Goal: Book appointment/travel/reservation

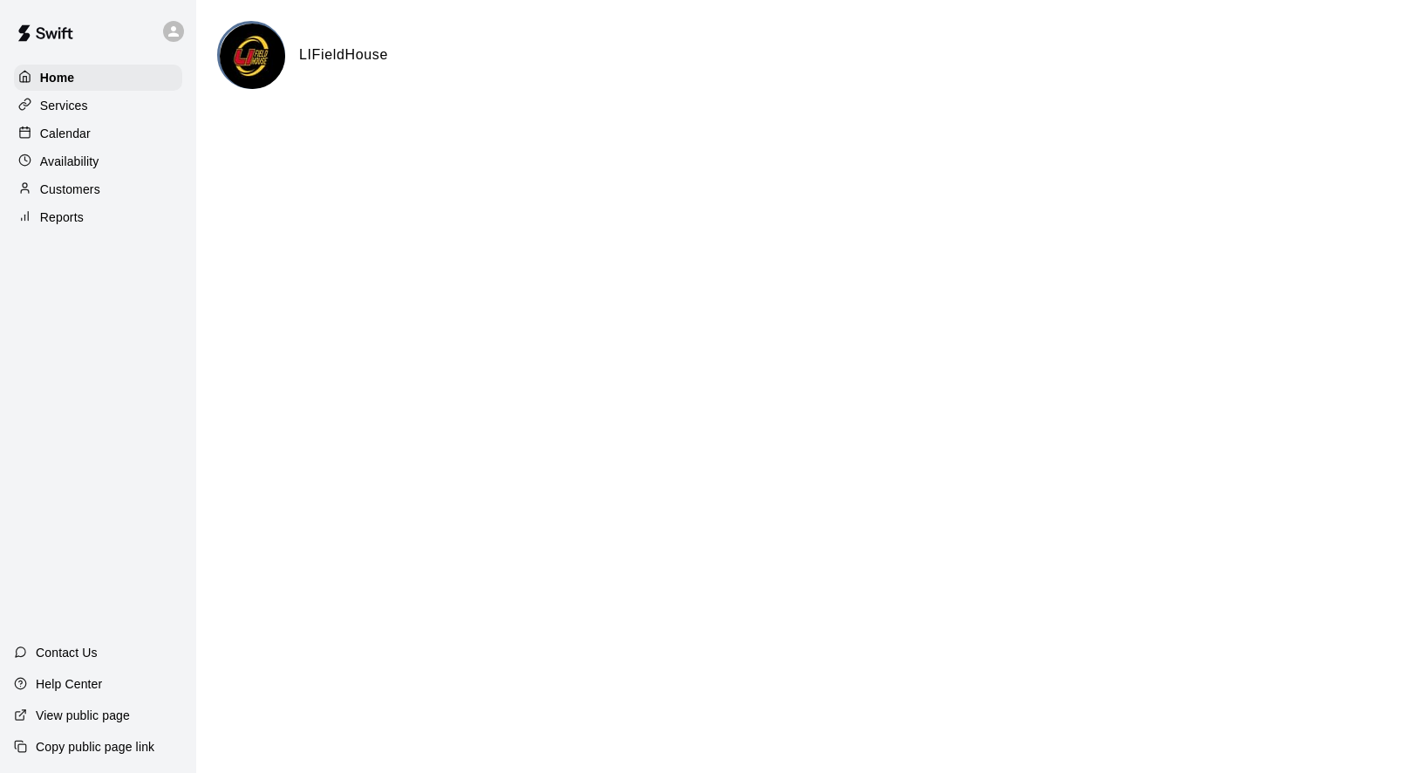
click at [87, 140] on p "Calendar" at bounding box center [65, 133] width 51 height 17
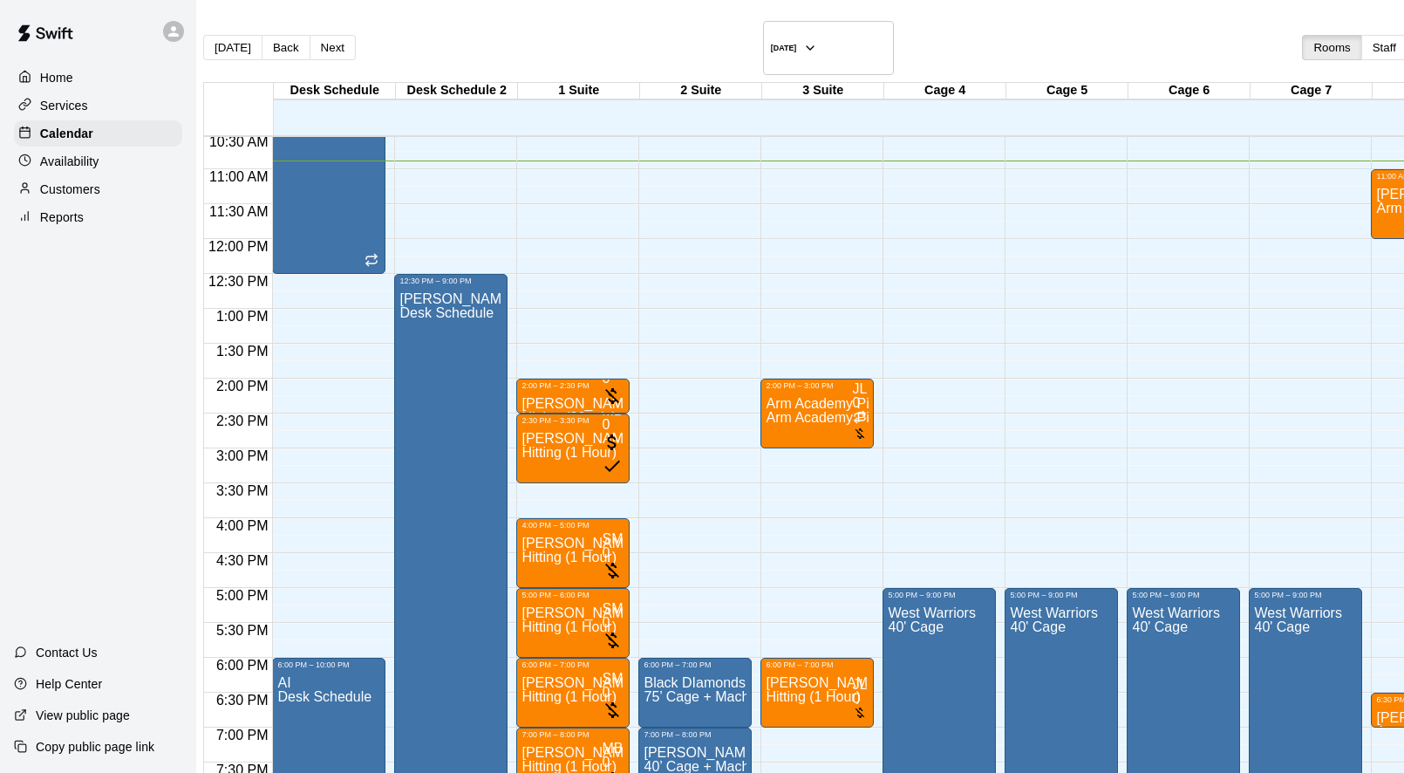
scroll to position [729, 0]
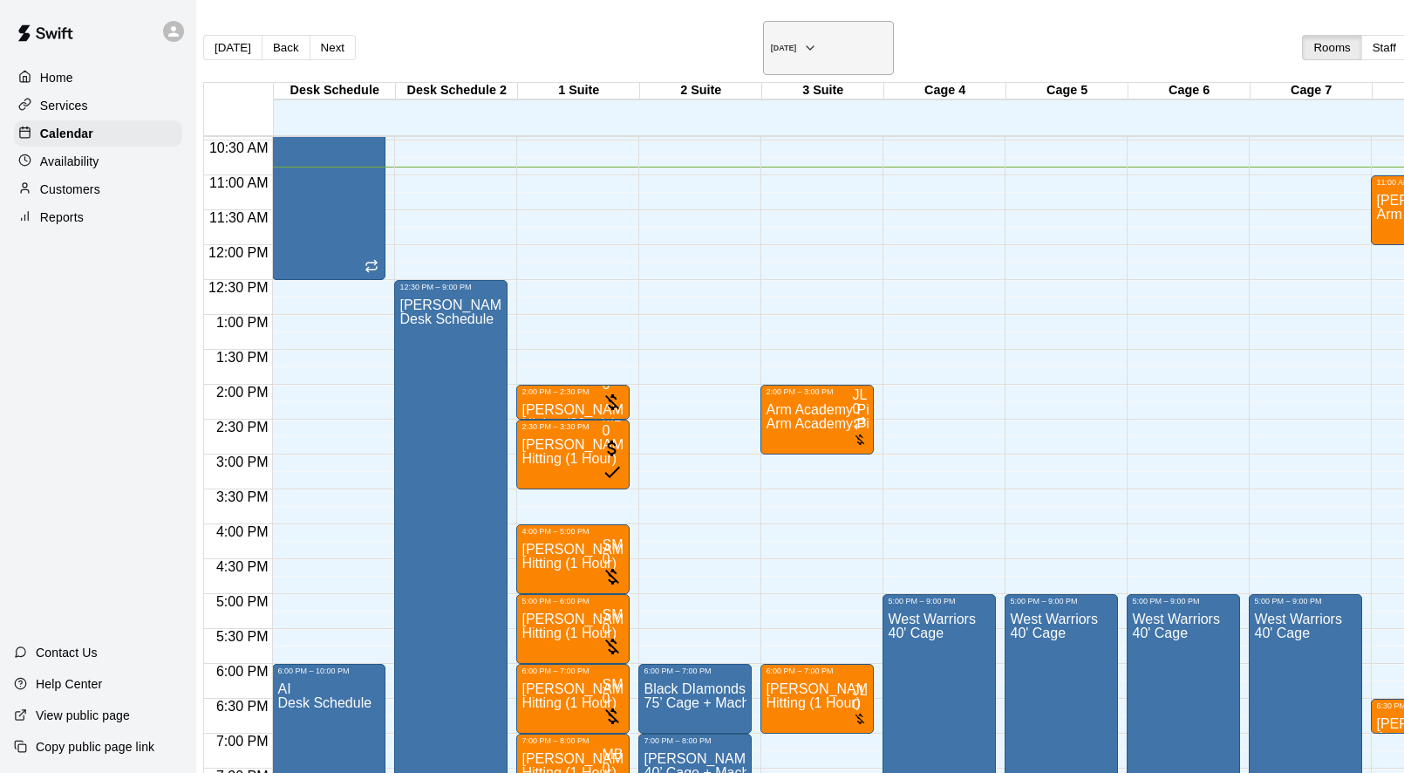
click at [763, 49] on button "[DATE]" at bounding box center [828, 48] width 131 height 54
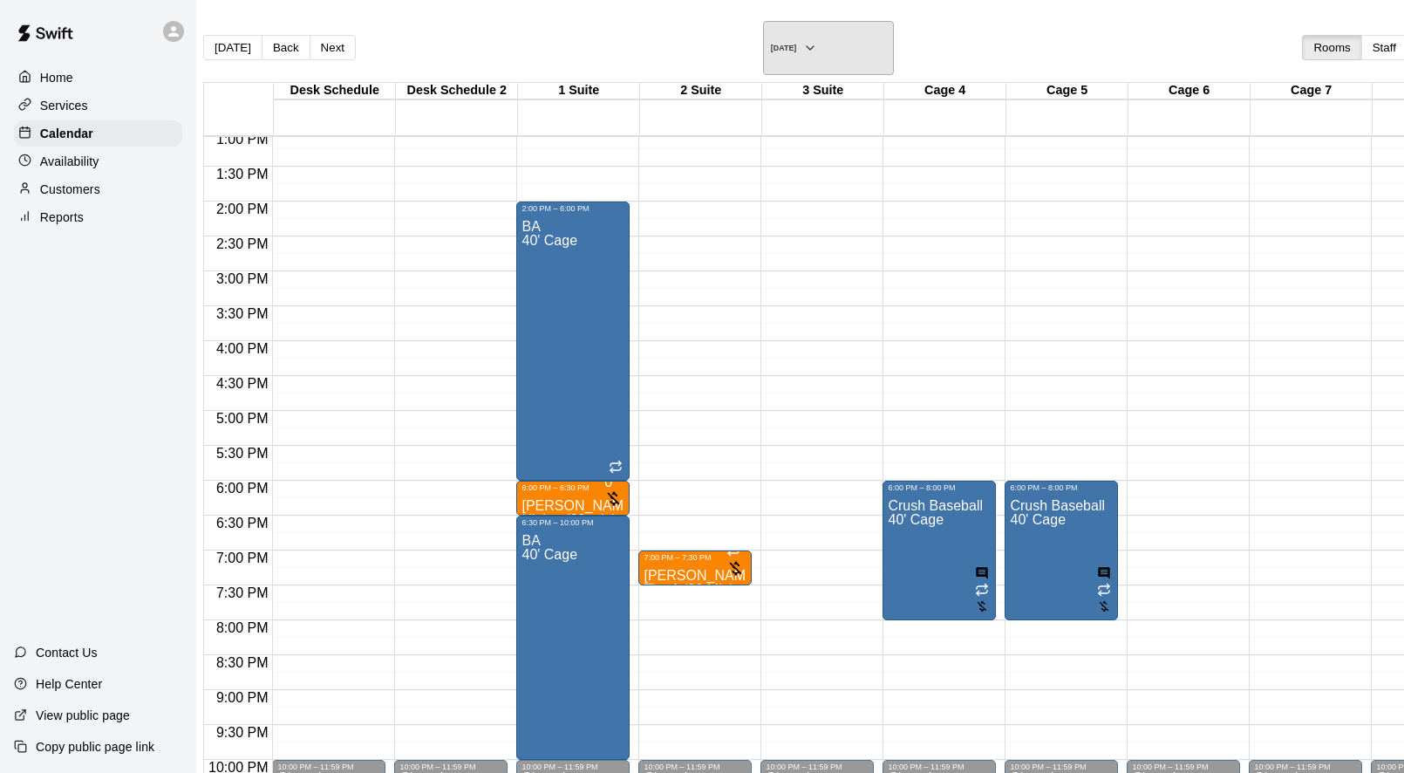
scroll to position [0, 1]
click at [803, 45] on icon "button" at bounding box center [810, 48] width 14 height 21
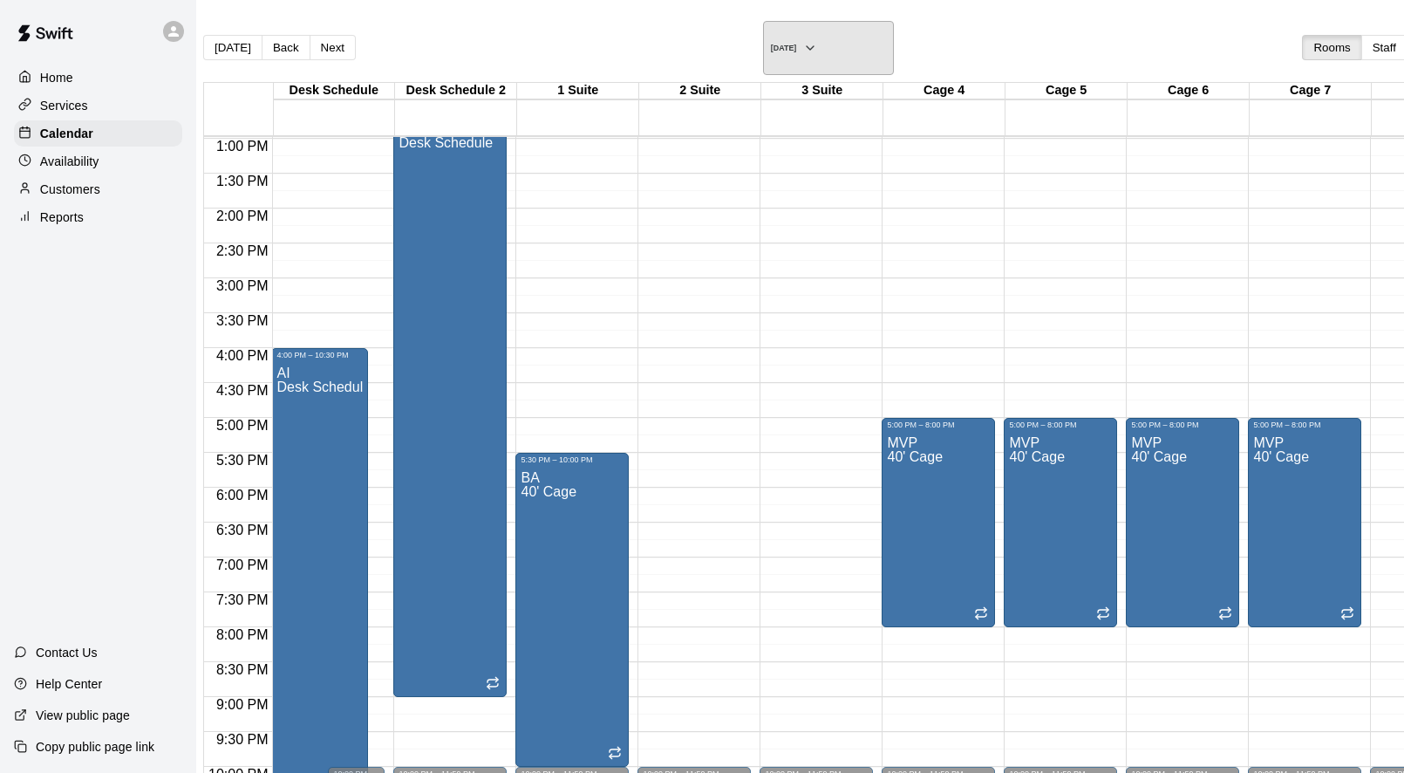
scroll to position [916, 1]
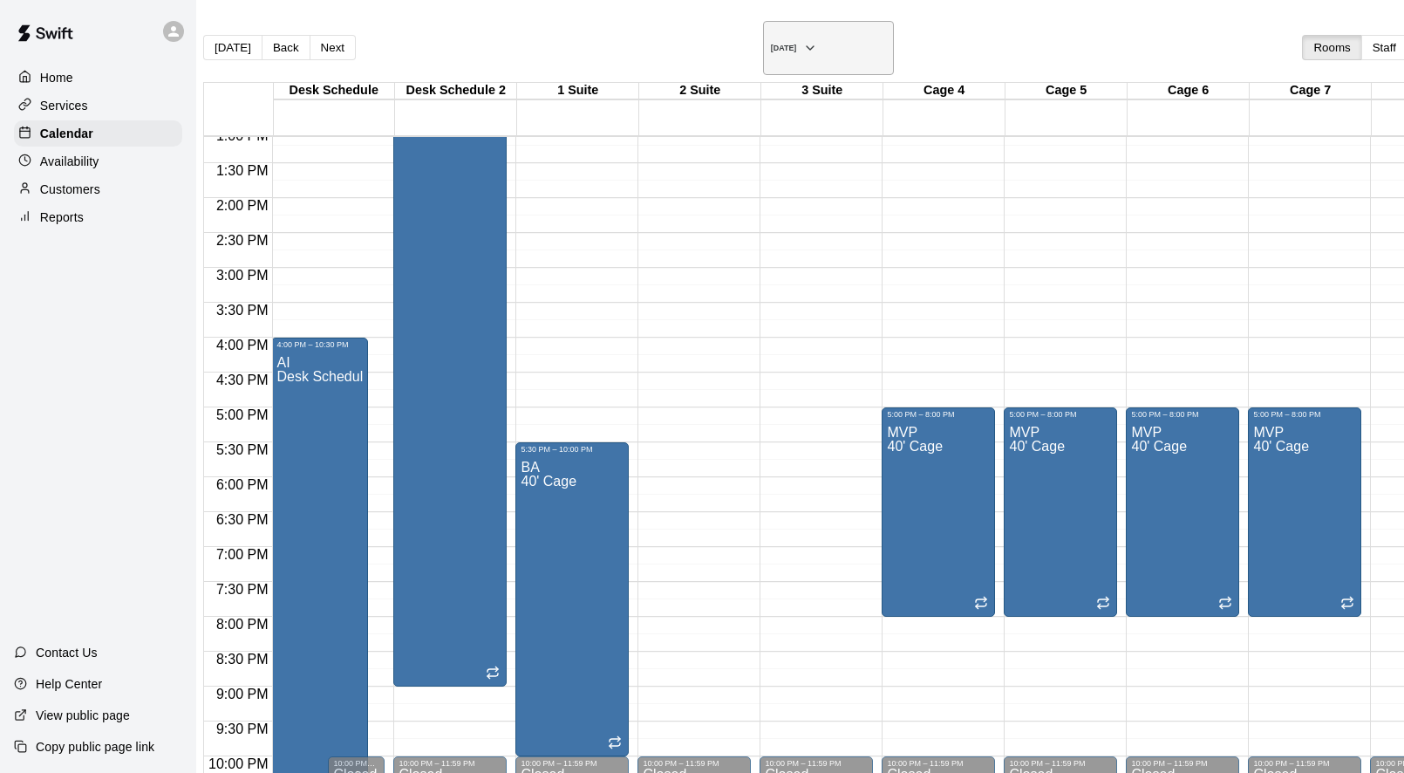
click at [766, 42] on button "[DATE]" at bounding box center [828, 48] width 131 height 54
click at [803, 44] on icon "button" at bounding box center [810, 48] width 14 height 21
